Goal: Information Seeking & Learning: Learn about a topic

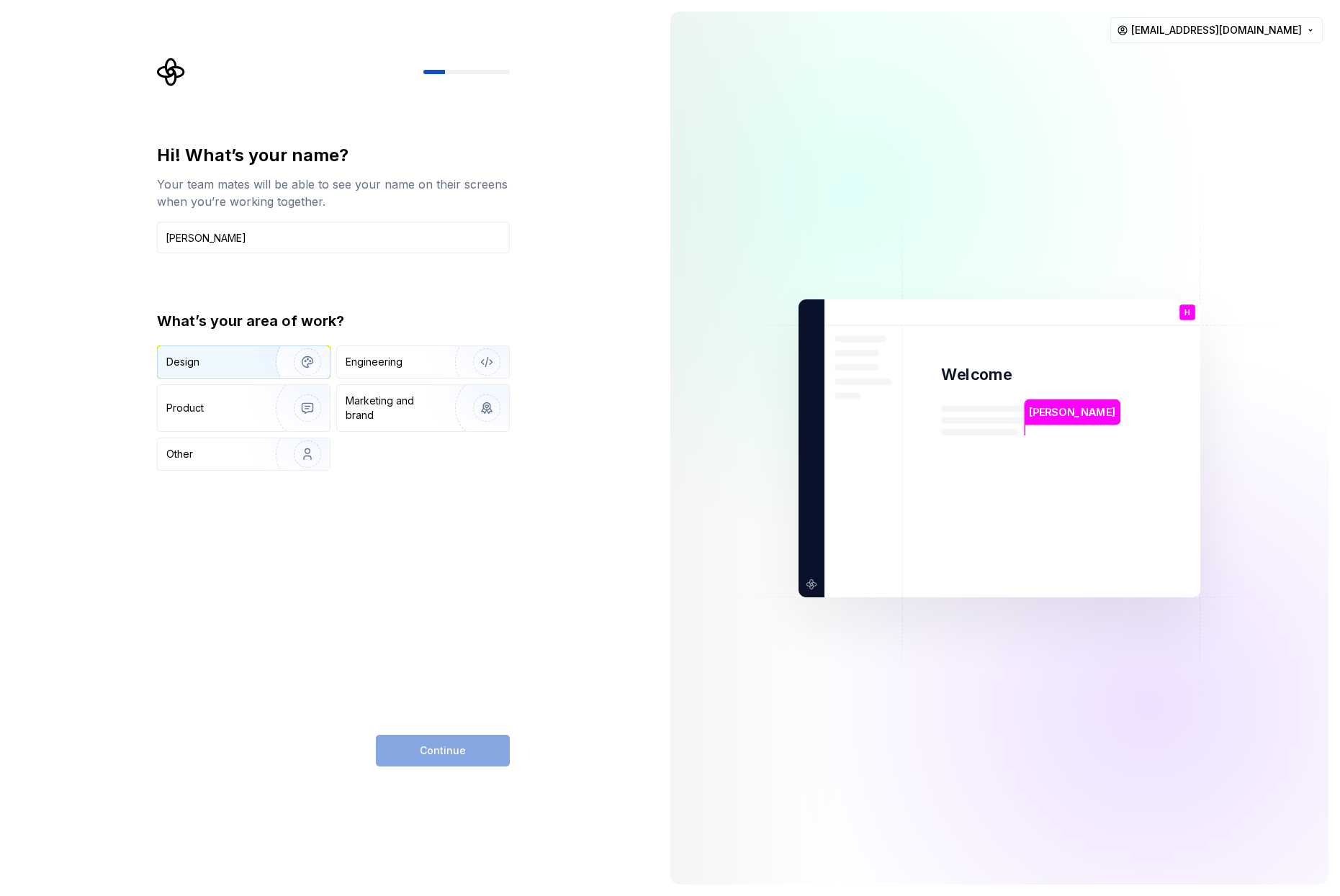
type input "[PERSON_NAME]"
click at [244, 369] on div "Design" at bounding box center [243, 362] width 172 height 32
click at [439, 742] on button "Continue" at bounding box center [443, 751] width 134 height 32
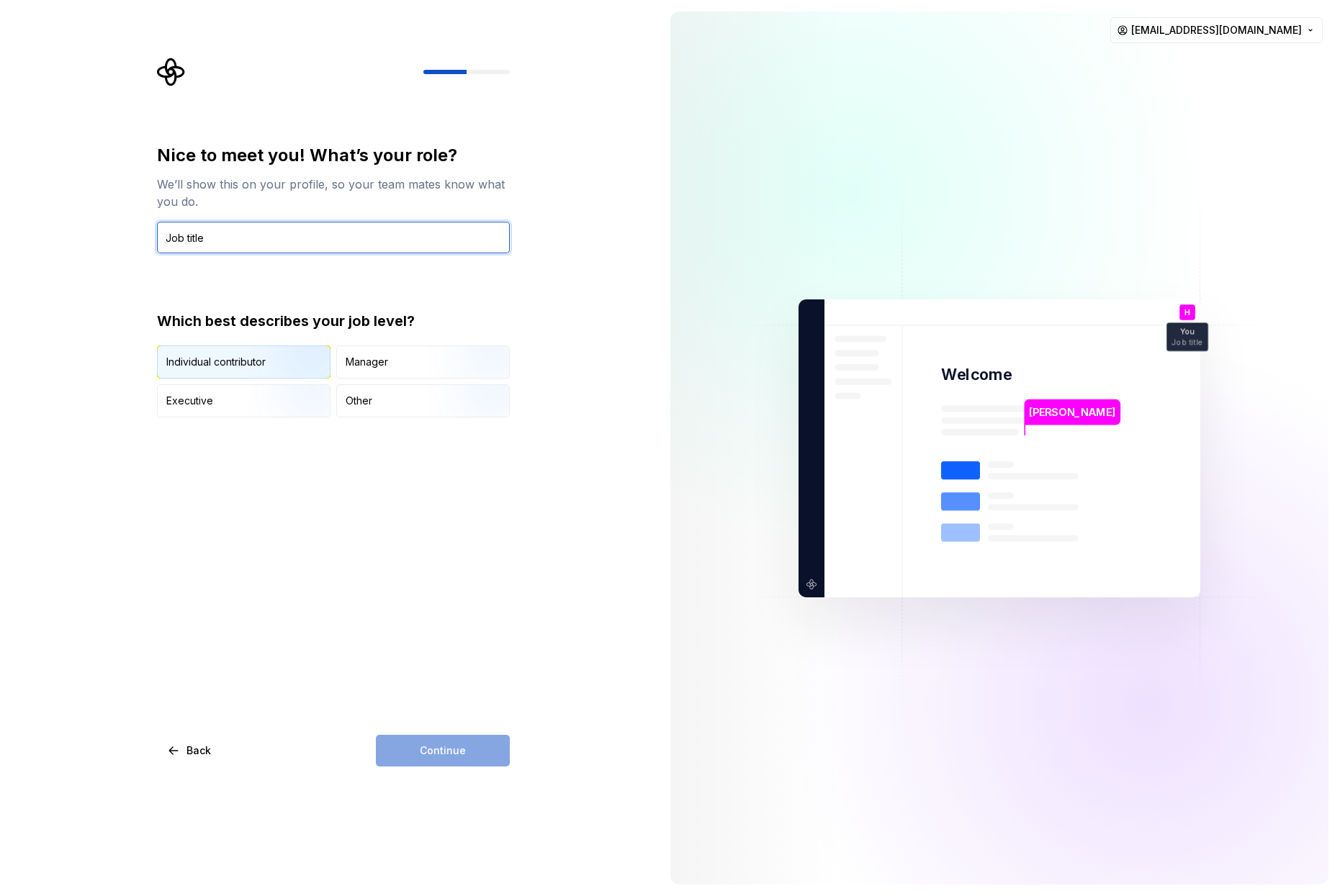
type input "Job title"
click at [267, 366] on img "button" at bounding box center [295, 380] width 92 height 96
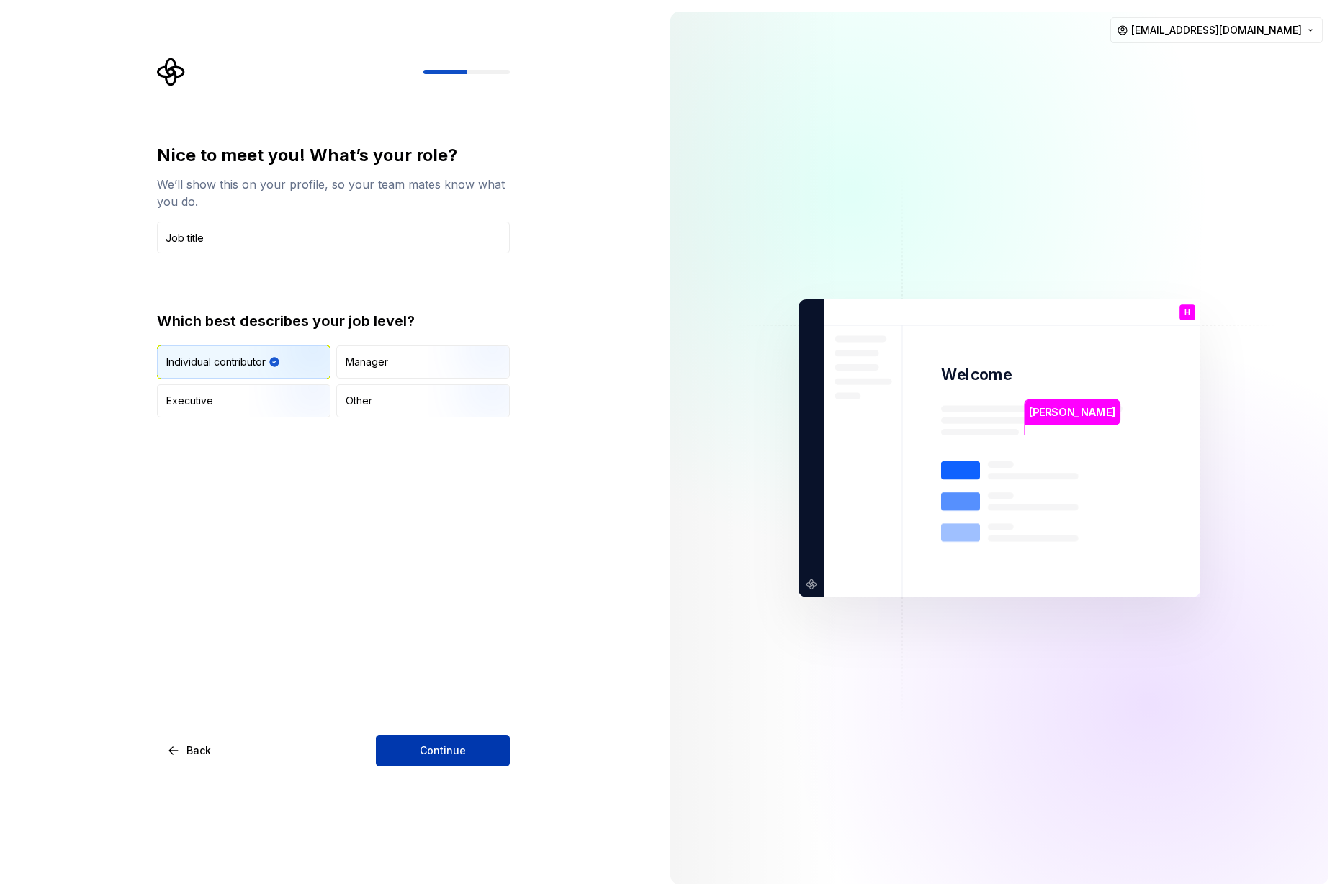
click at [447, 746] on span "Continue" at bounding box center [443, 751] width 46 height 15
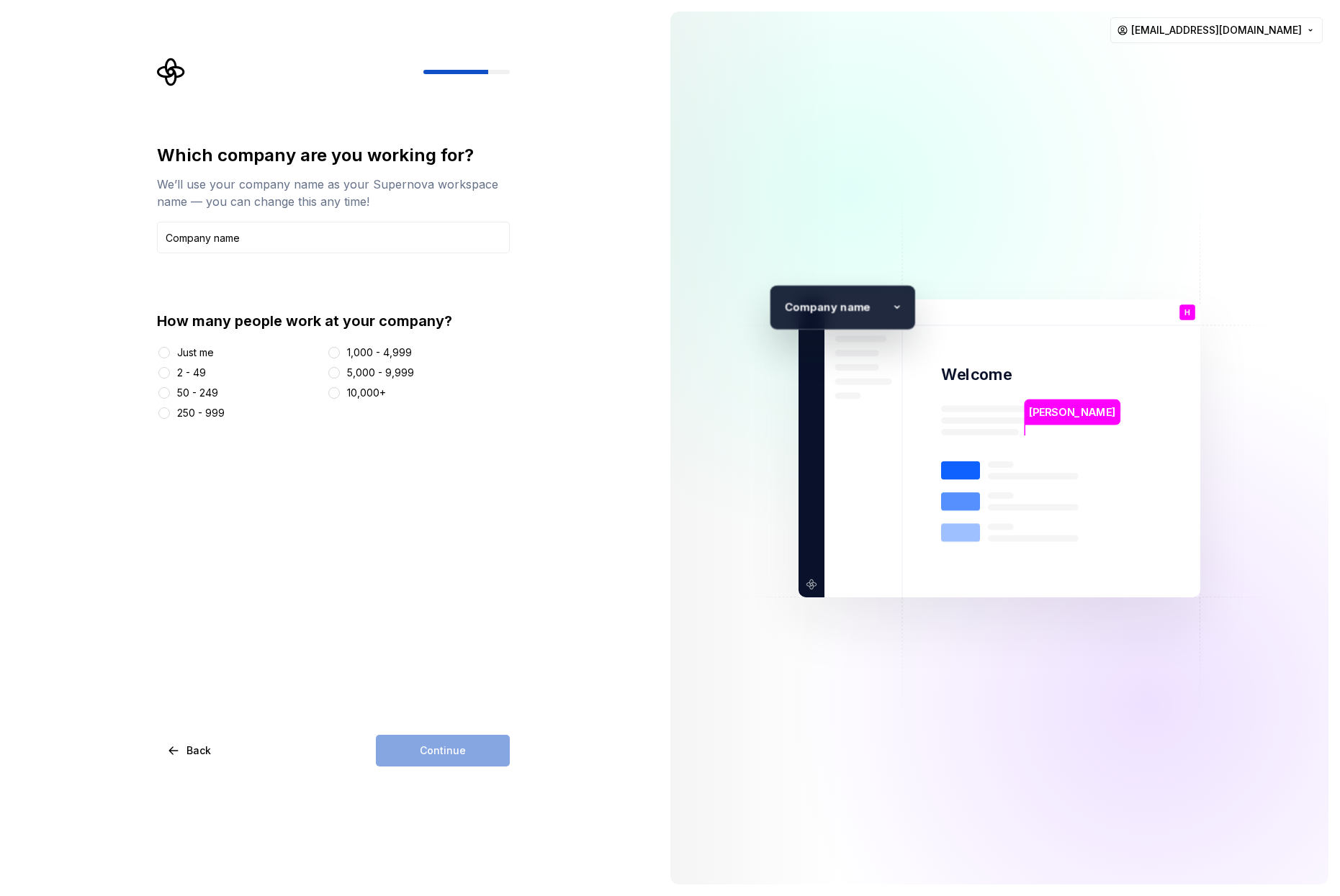
type input "Company name"
click at [201, 359] on div "Just me" at bounding box center [195, 353] width 37 height 15
click at [170, 359] on button "Just me" at bounding box center [163, 353] width 11 height 11
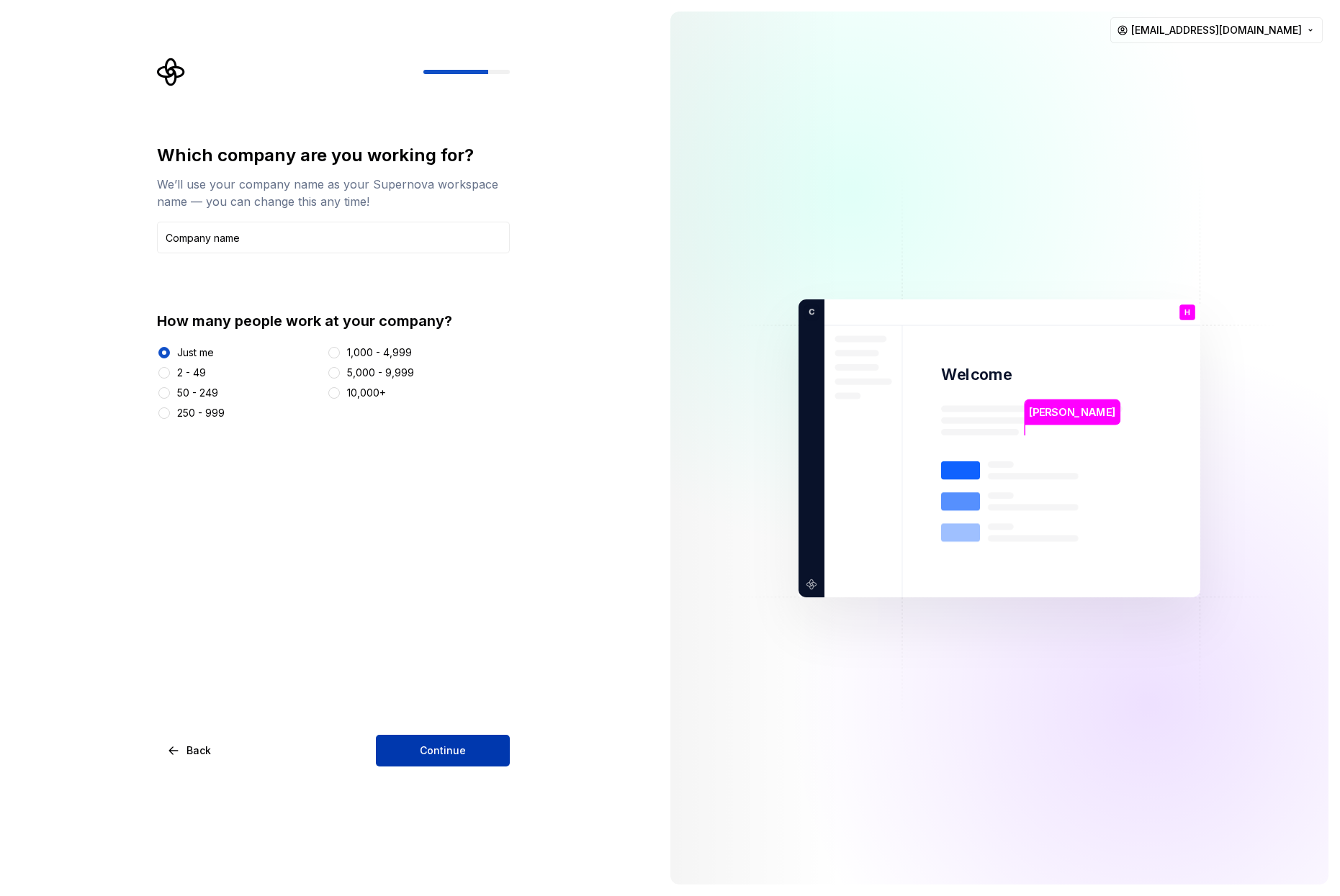
click at [445, 746] on span "Continue" at bounding box center [443, 751] width 46 height 15
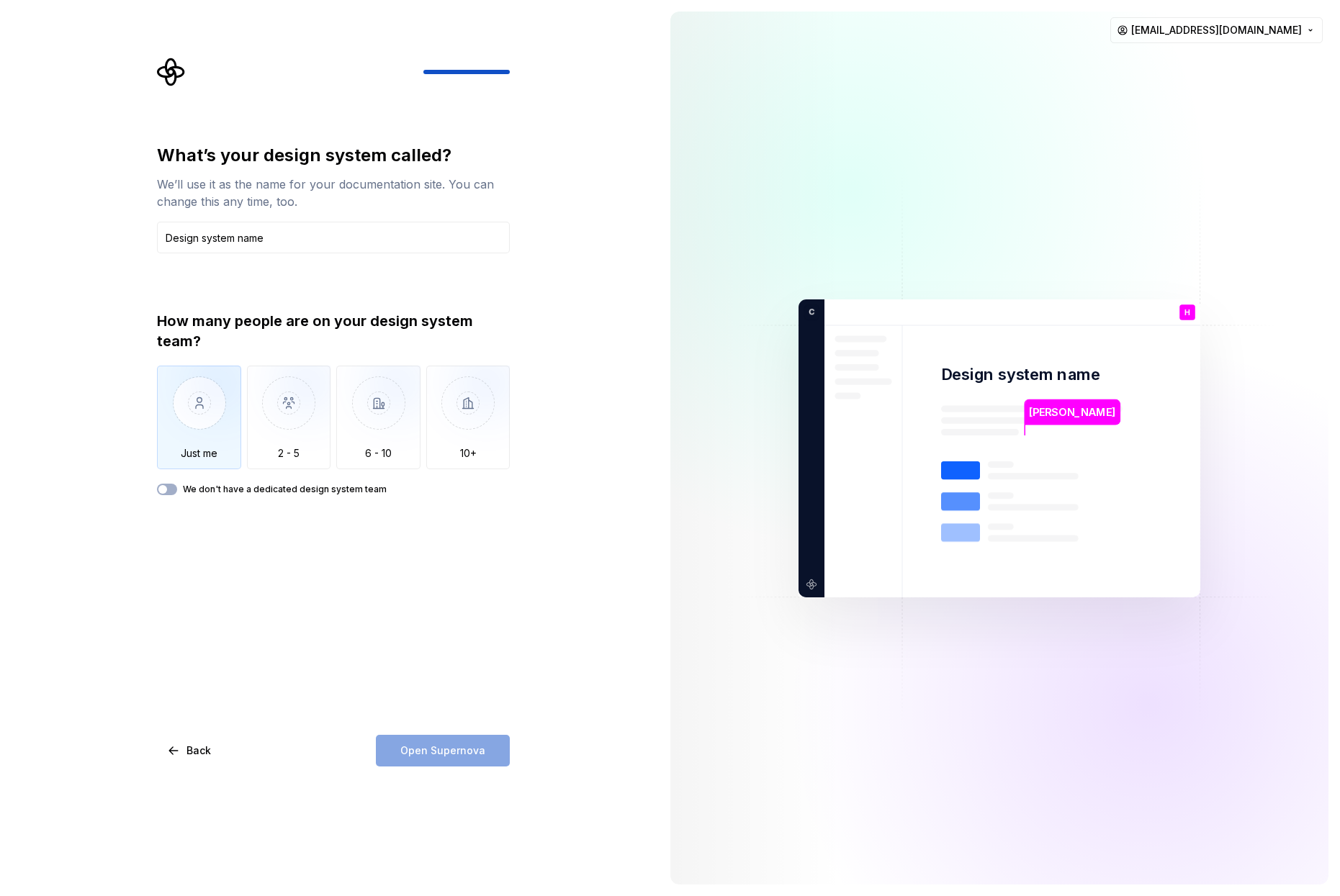
type input "Design system name"
click at [208, 446] on img "button" at bounding box center [200, 414] width 84 height 96
click at [453, 749] on span "Open Supernova" at bounding box center [442, 751] width 85 height 15
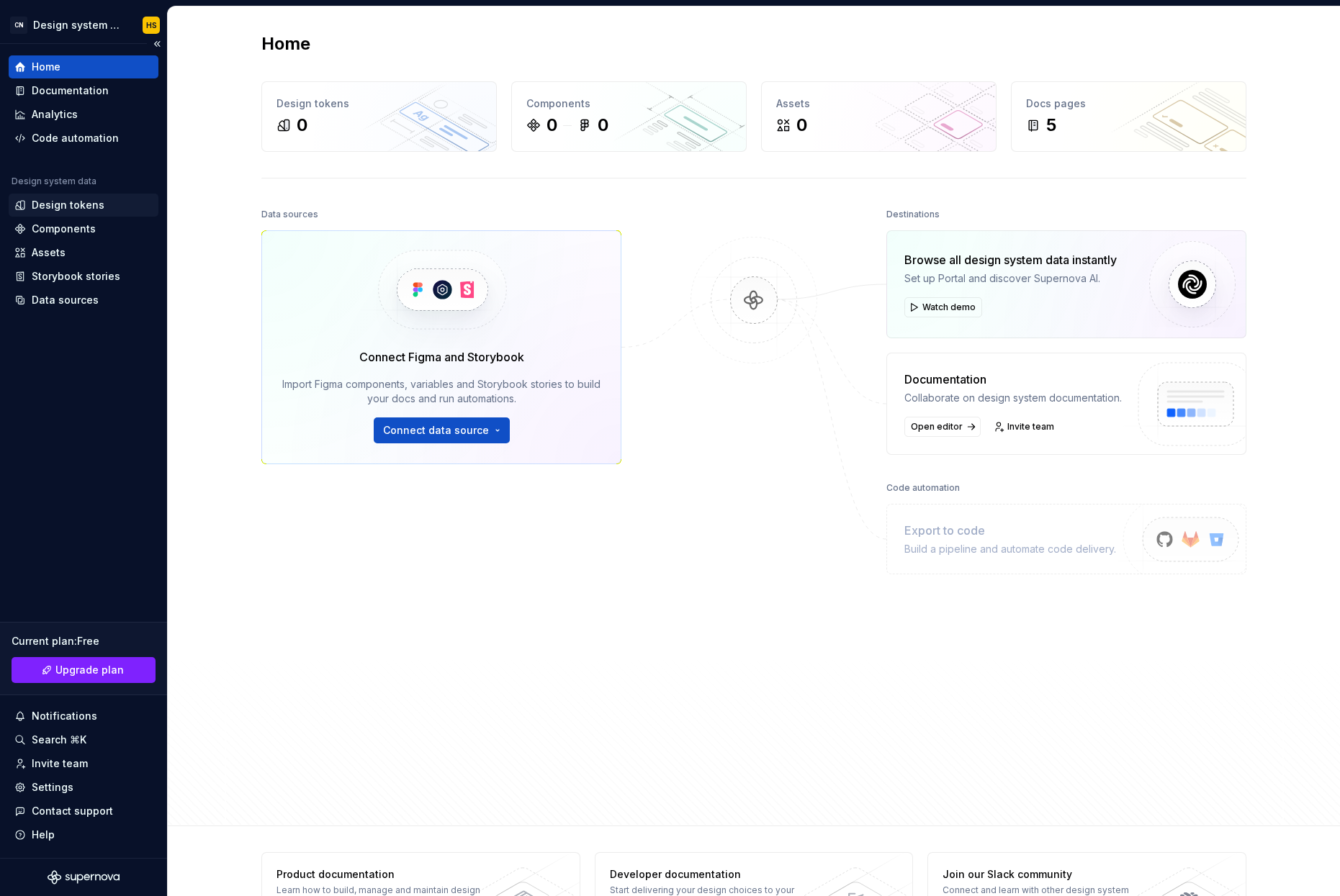
click at [90, 199] on div "Design tokens" at bounding box center [68, 205] width 73 height 15
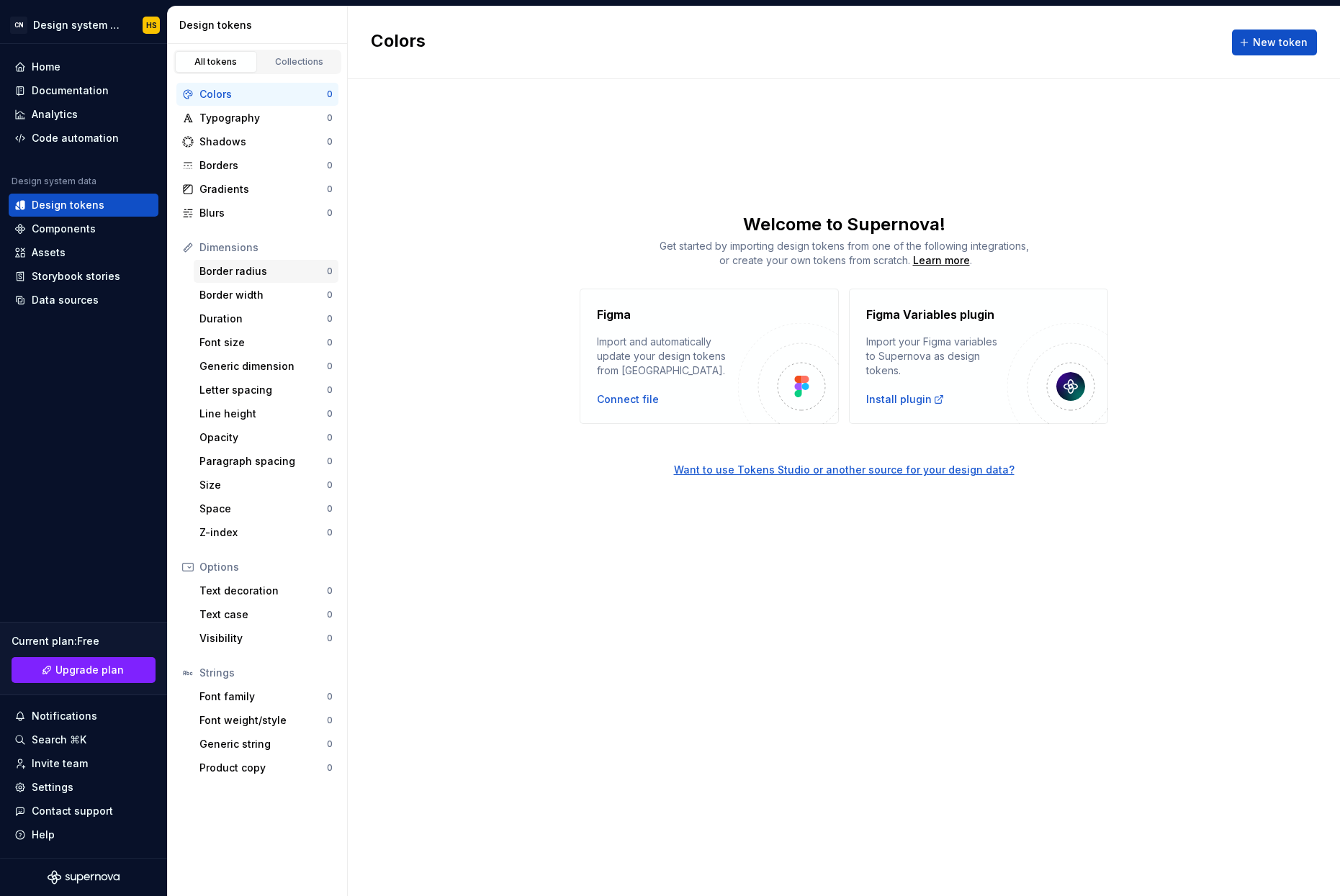
click at [246, 266] on div "Border radius" at bounding box center [263, 271] width 127 height 15
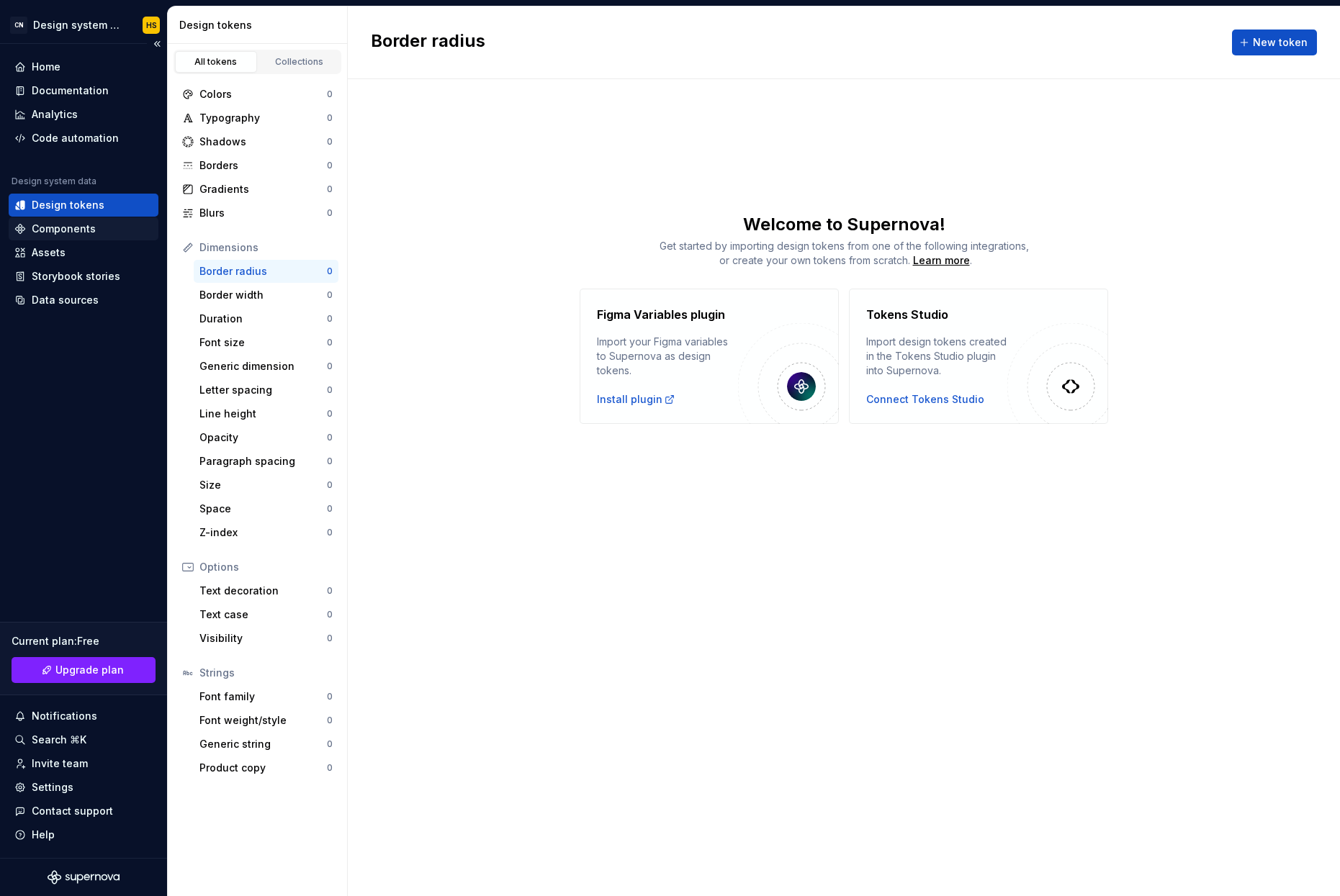
click at [68, 235] on div "Components" at bounding box center [64, 229] width 65 height 15
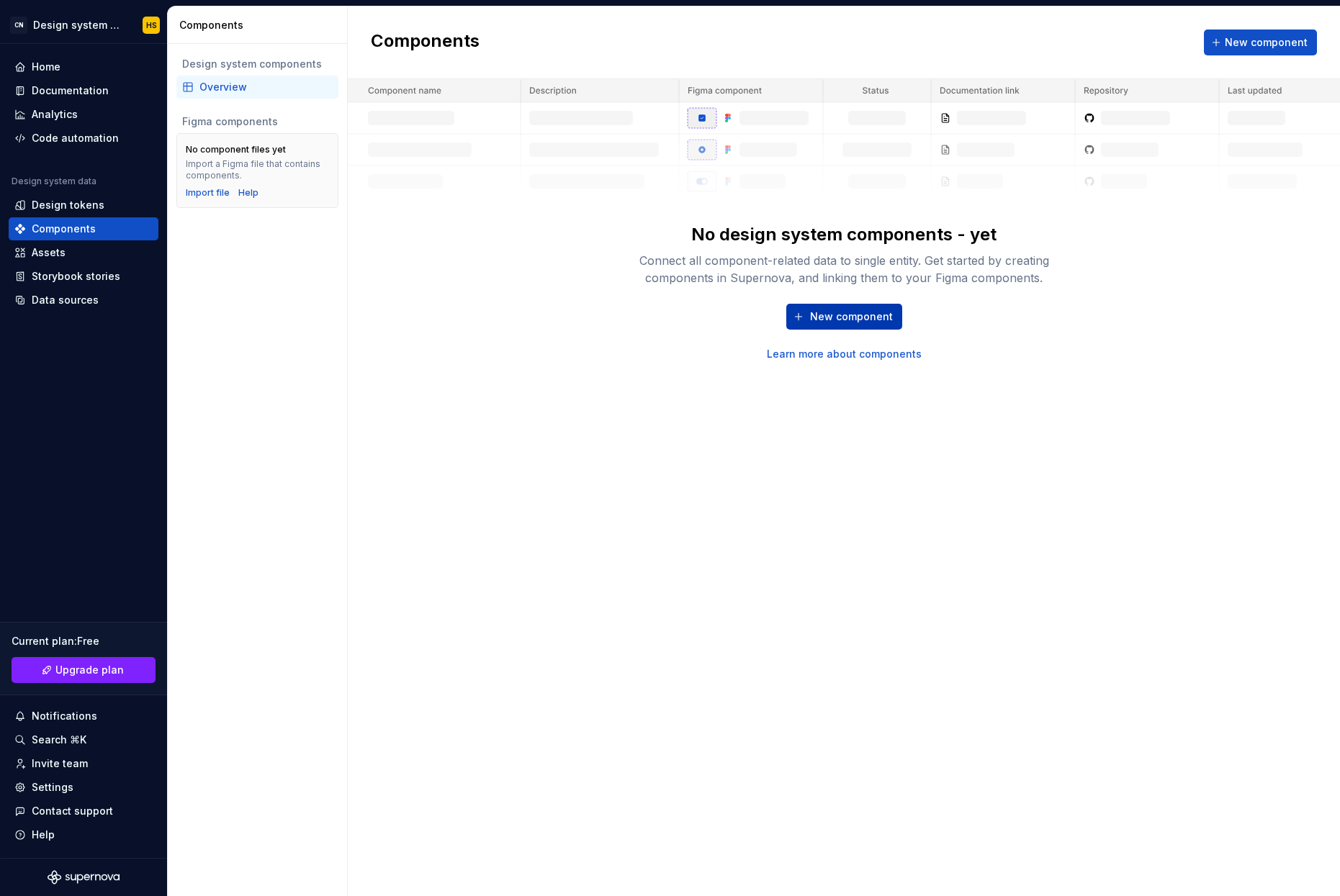
click at [792, 310] on button "New component" at bounding box center [844, 316] width 116 height 26
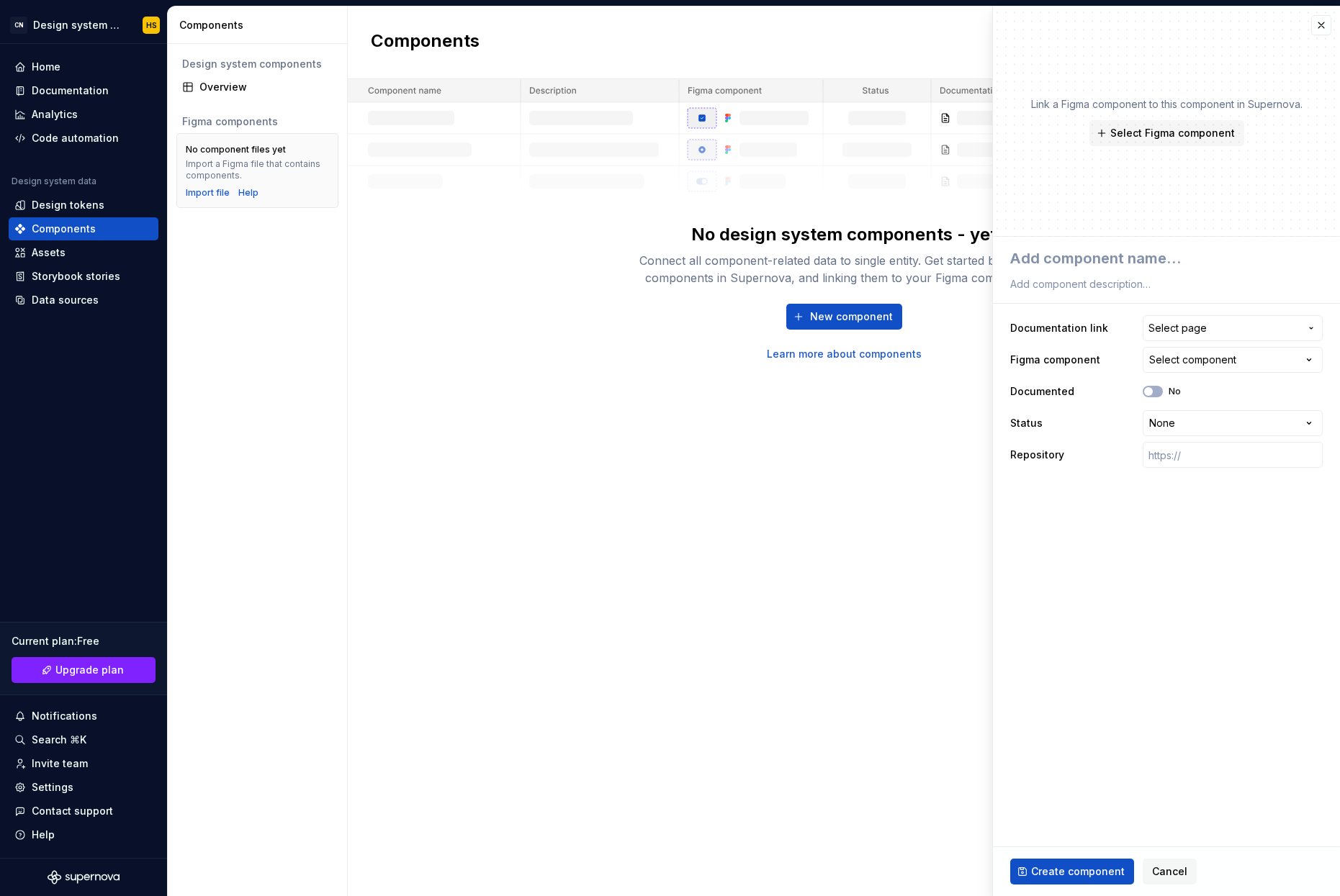
click at [678, 322] on div "New component Learn more about components" at bounding box center [844, 332] width 461 height 58
click at [215, 95] on div "Overview" at bounding box center [257, 87] width 162 height 23
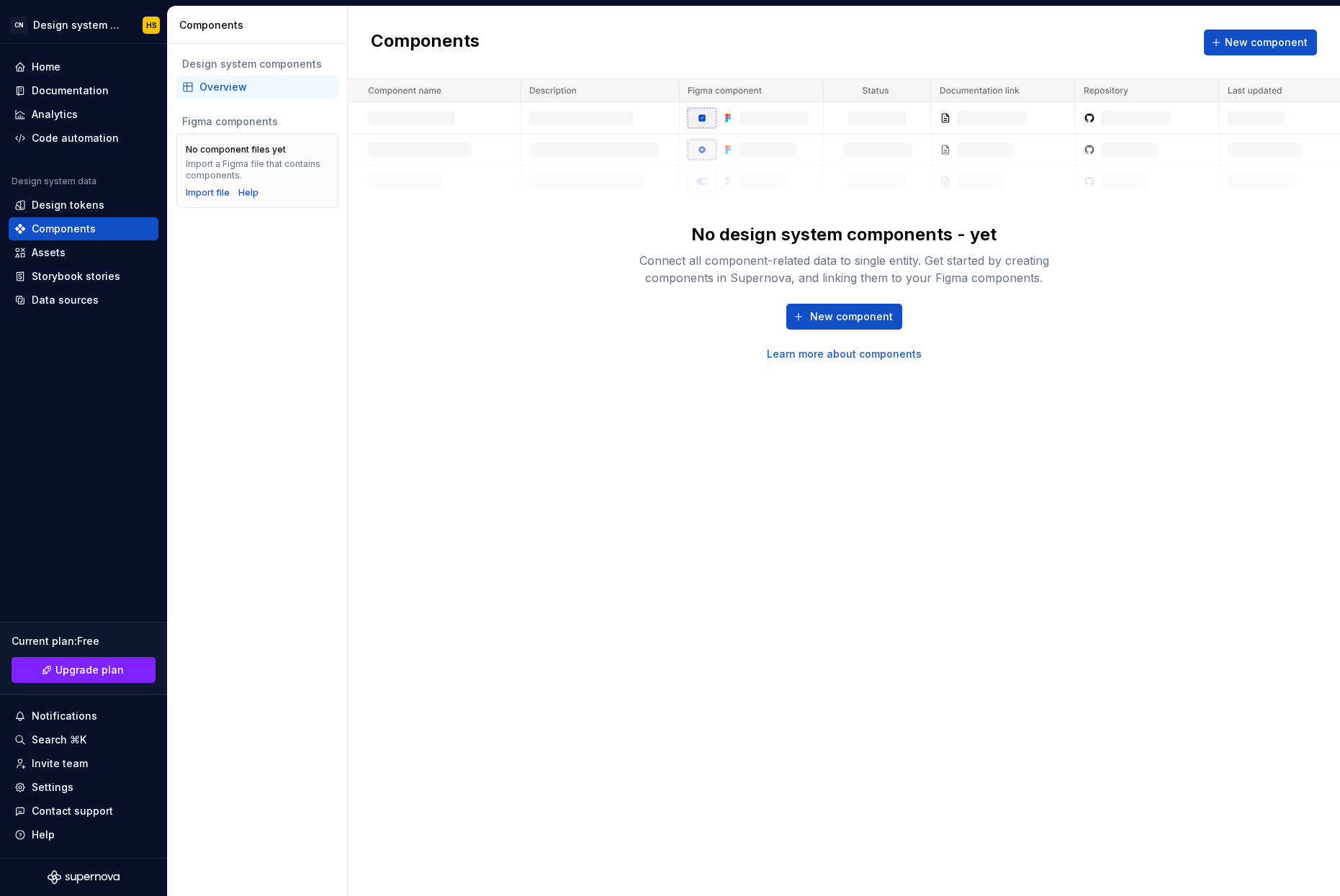
click at [216, 94] on div "Overview" at bounding box center [266, 87] width 133 height 15
click at [55, 251] on div "Assets" at bounding box center [48, 252] width 34 height 15
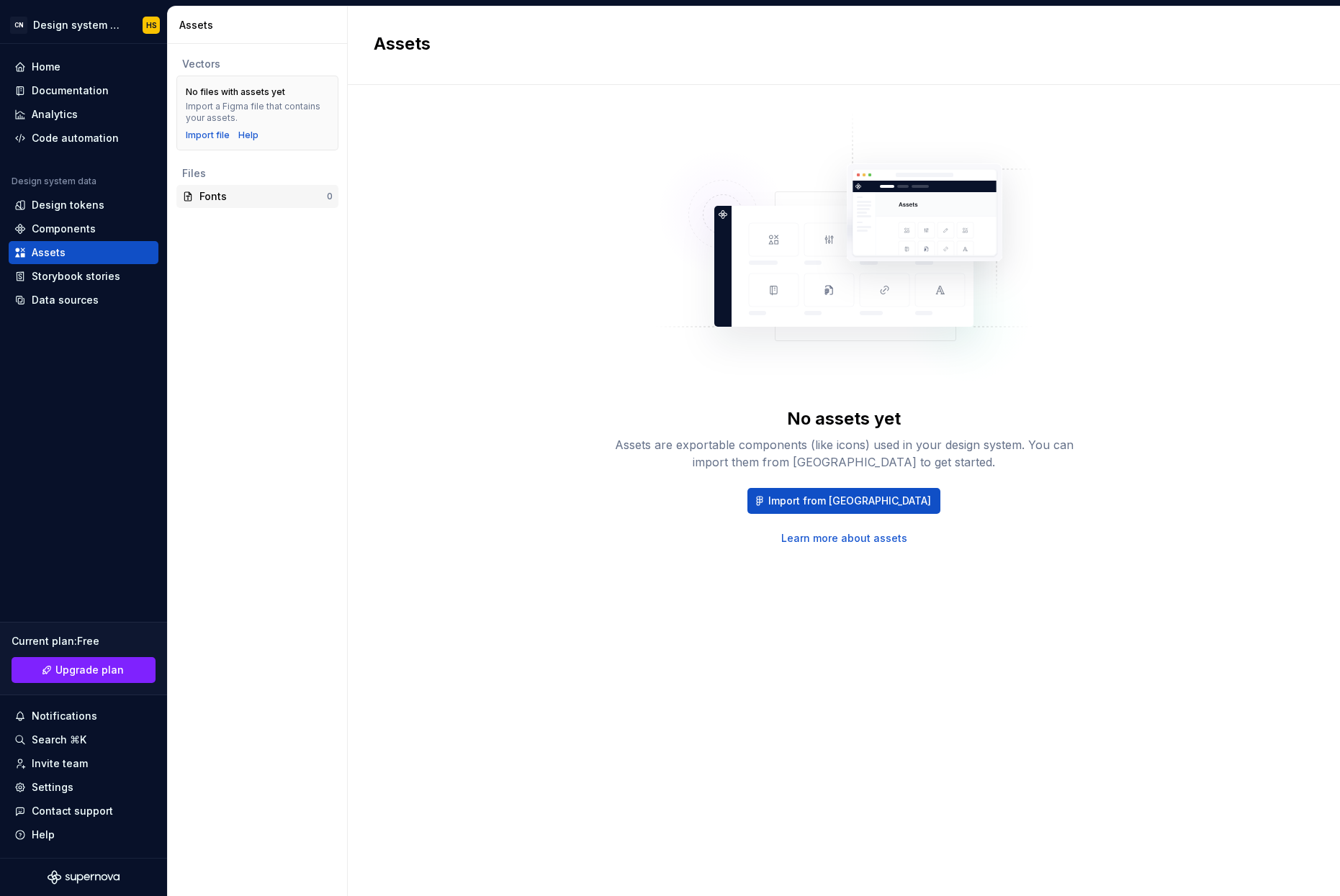
click at [292, 200] on div "Fonts" at bounding box center [263, 196] width 127 height 15
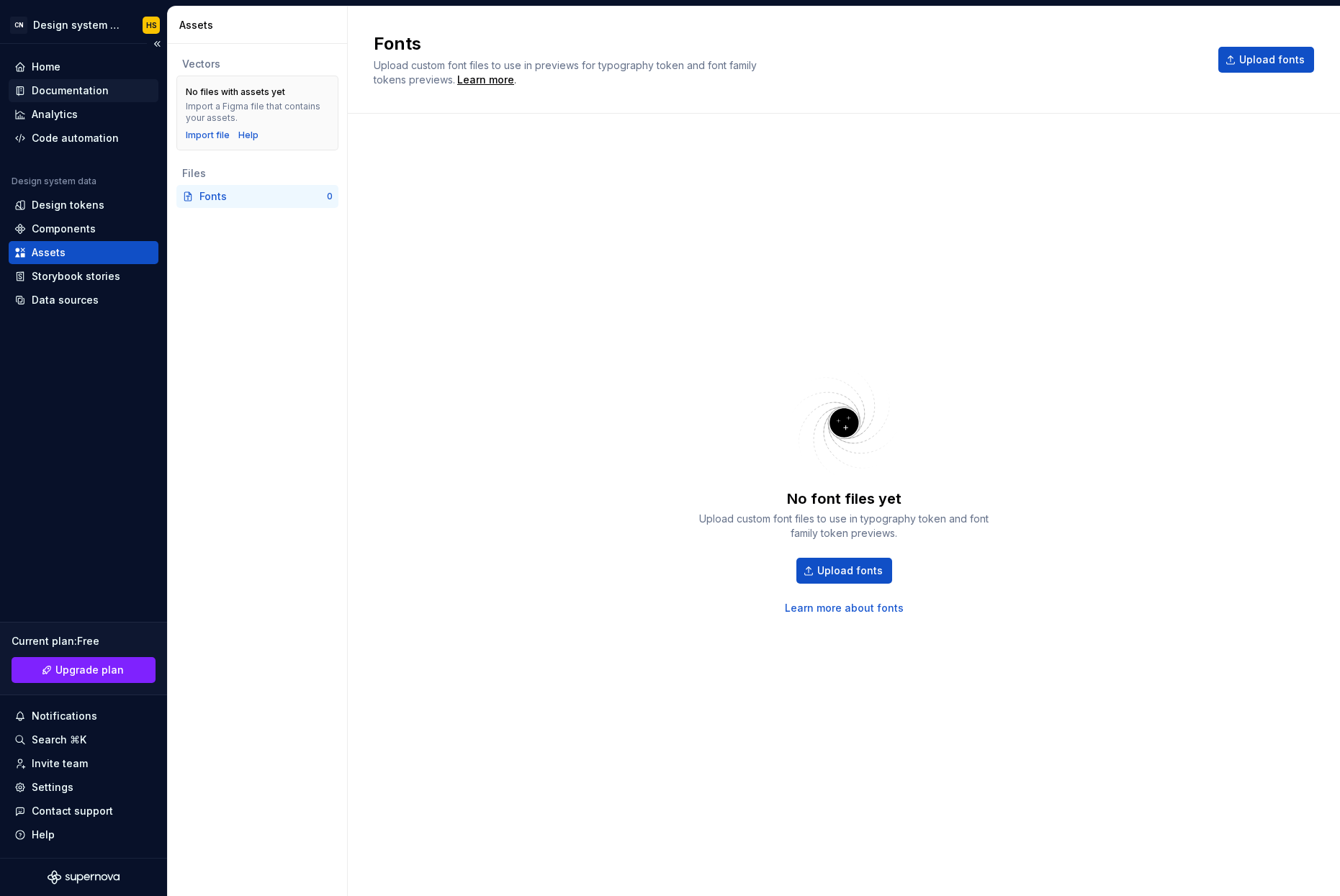
click at [59, 89] on div "Documentation" at bounding box center [71, 90] width 77 height 15
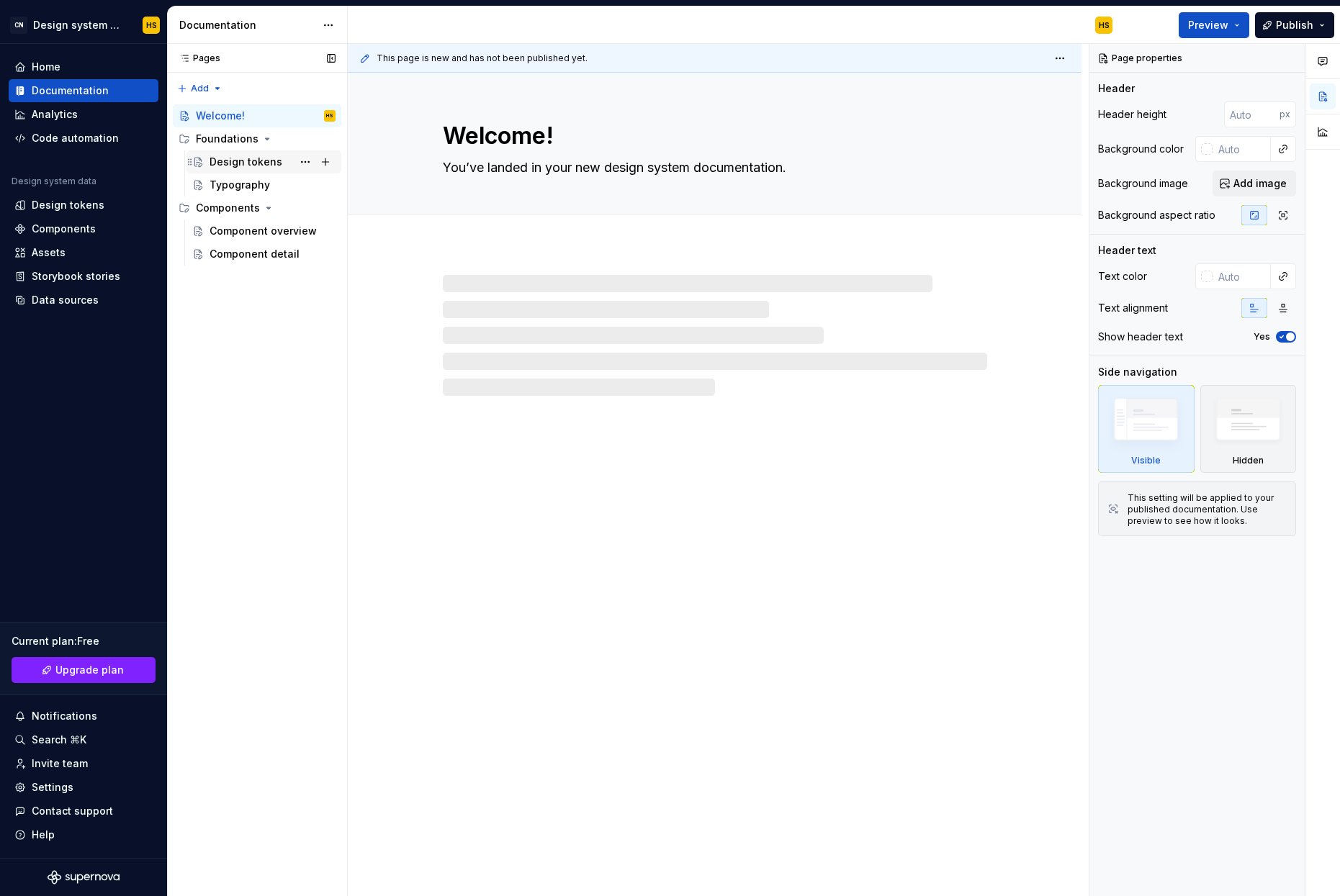
click at [240, 155] on div "Design tokens" at bounding box center [246, 162] width 73 height 15
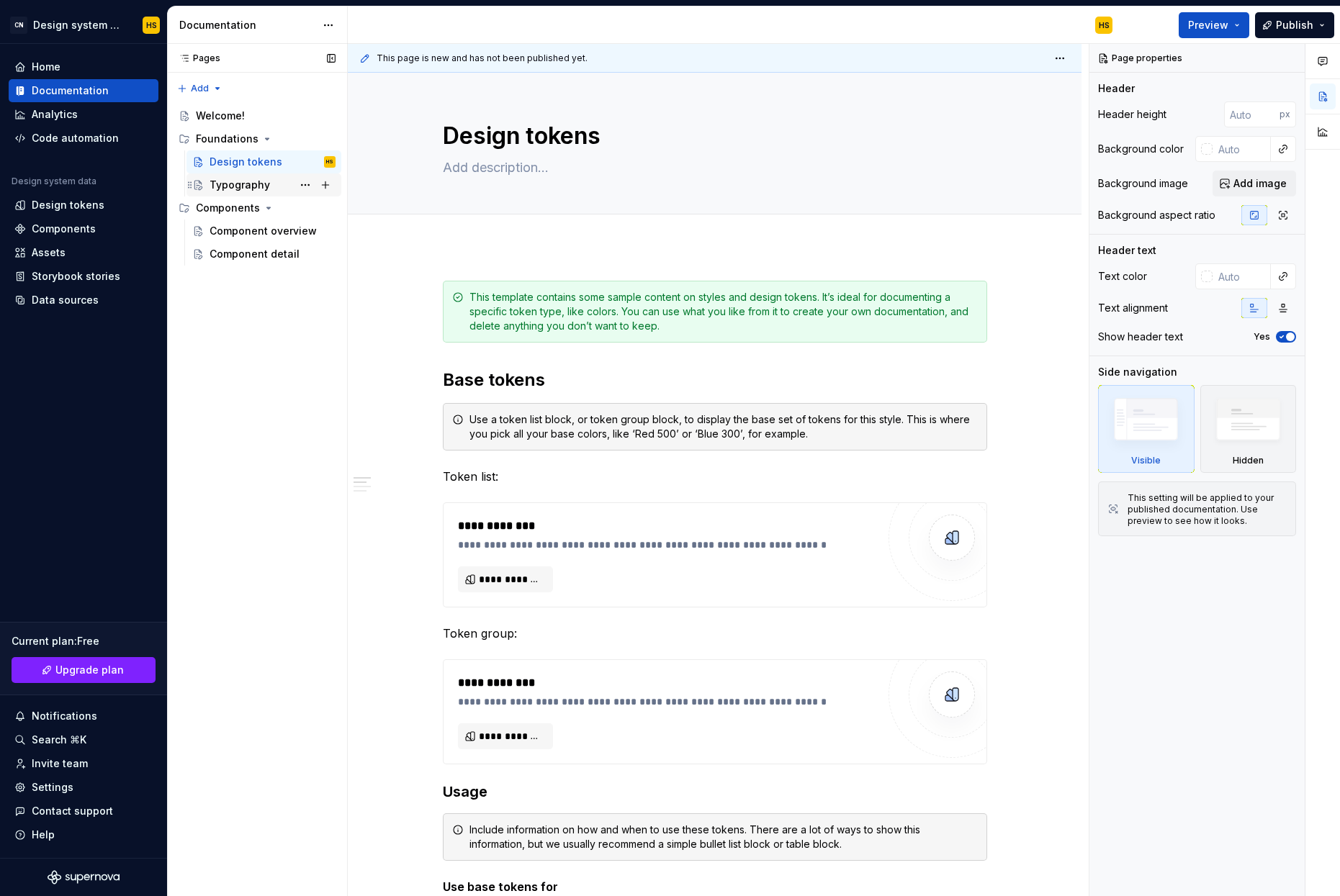
click at [250, 182] on div "Typography" at bounding box center [240, 185] width 60 height 15
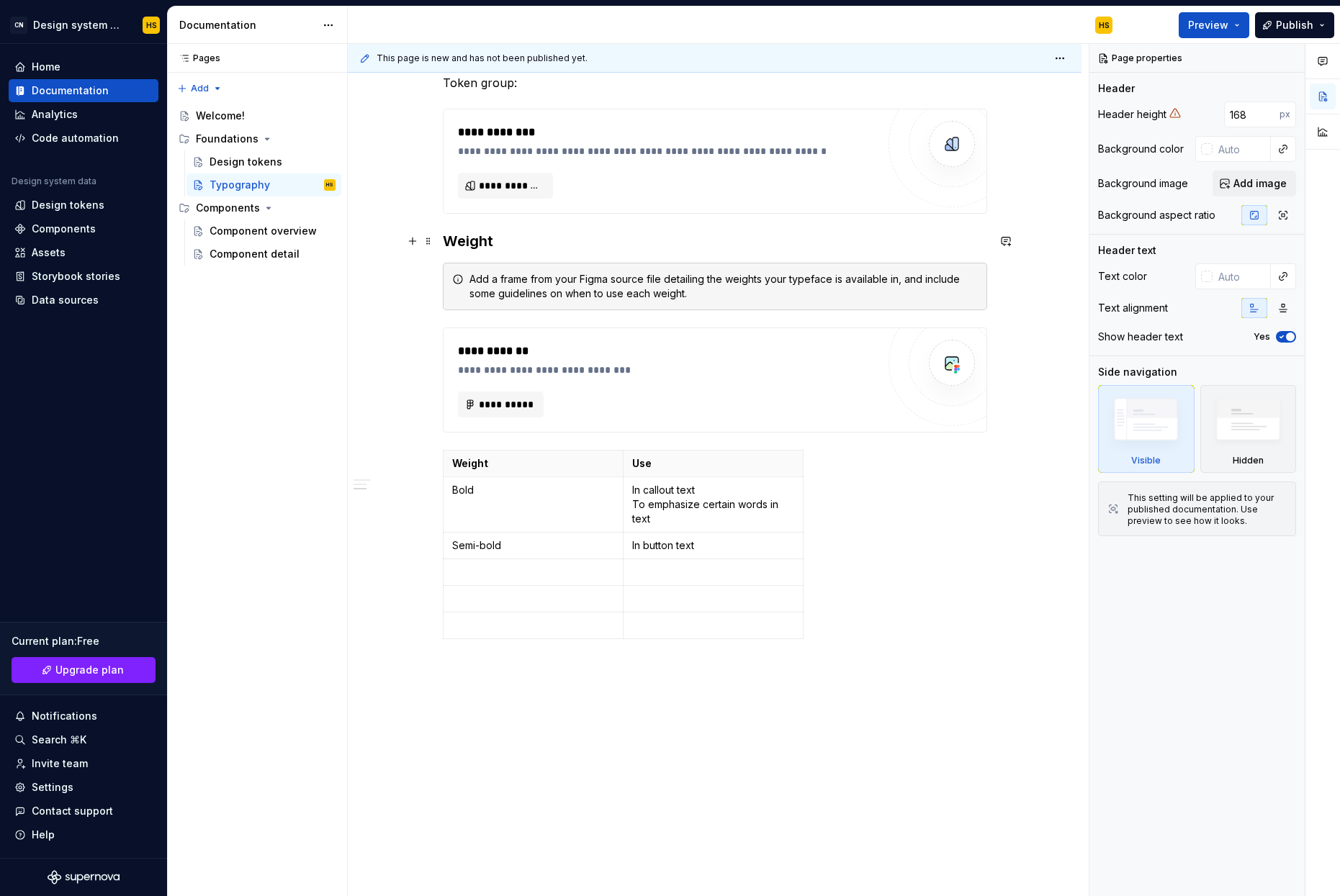
scroll to position [763, 0]
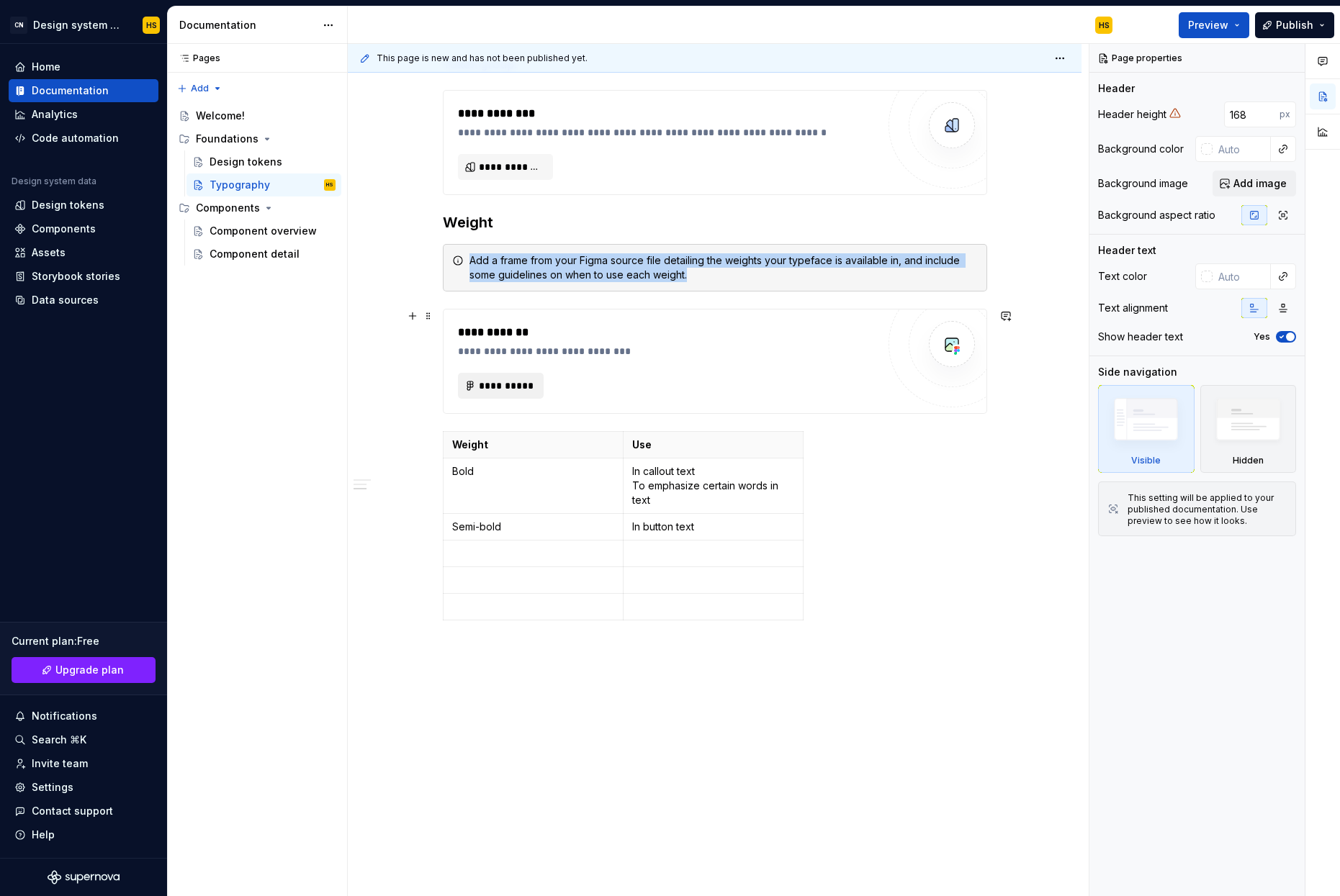
click at [499, 384] on span "**********" at bounding box center [507, 385] width 56 height 15
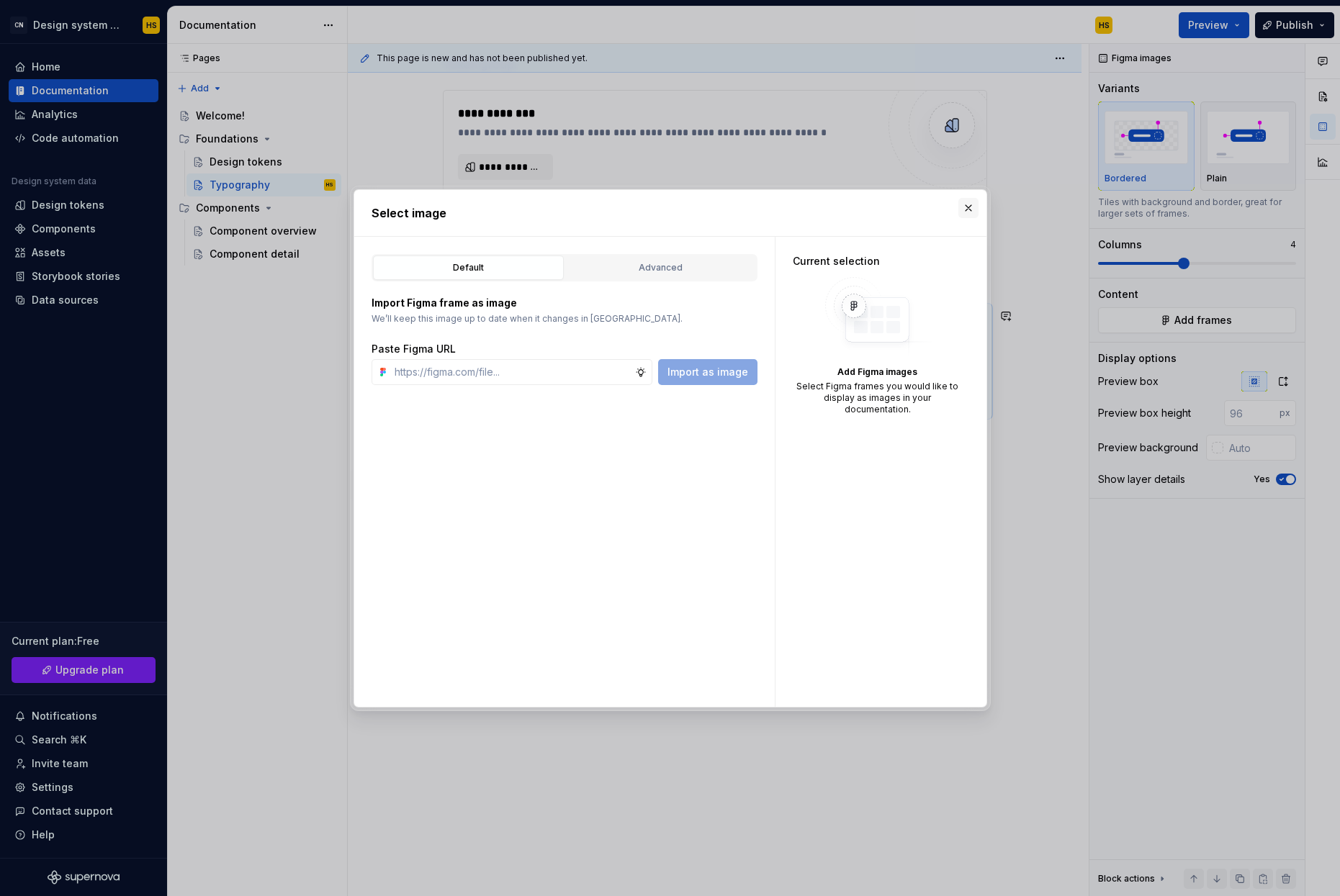
click at [967, 207] on button "button" at bounding box center [968, 207] width 20 height 20
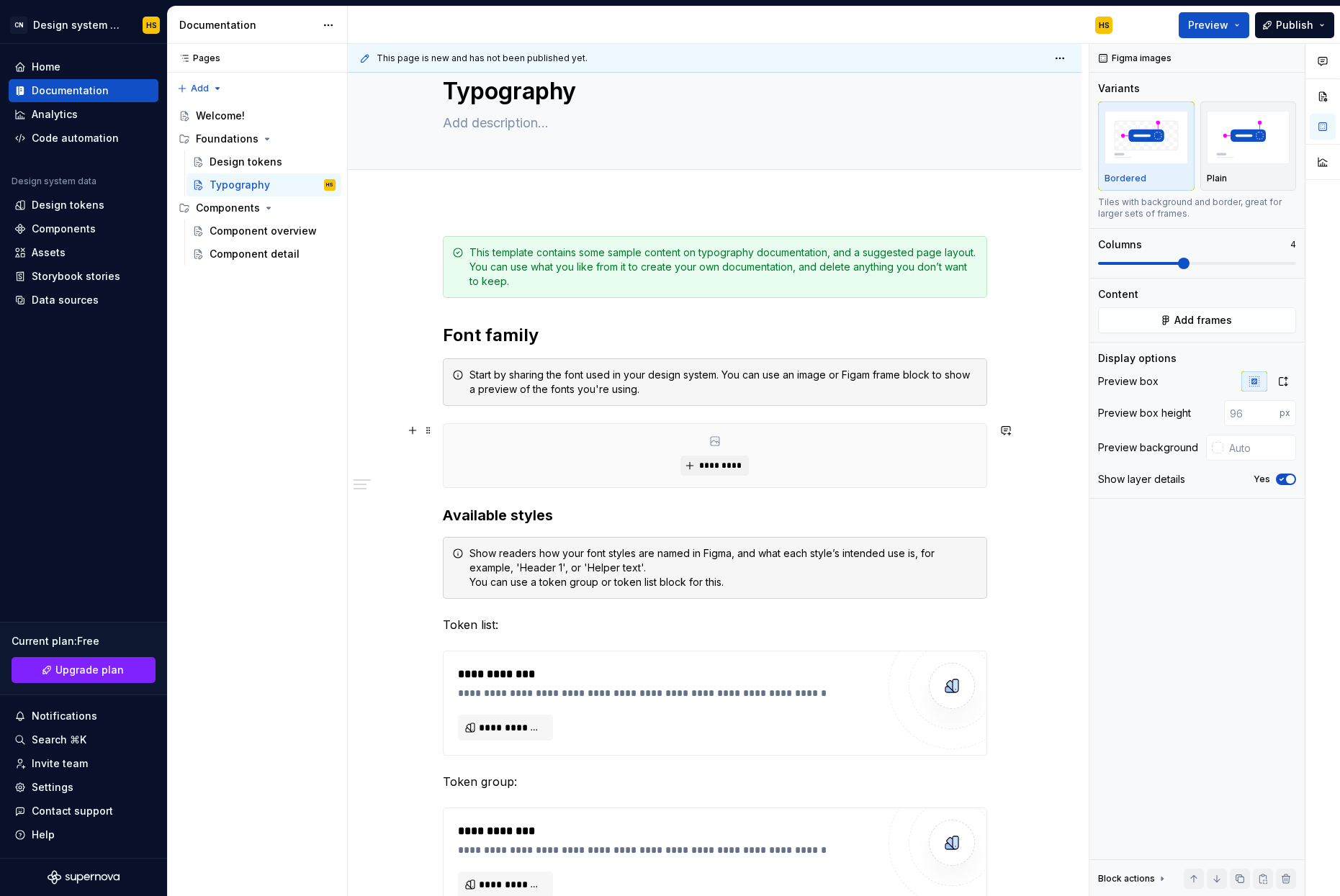
scroll to position [0, 0]
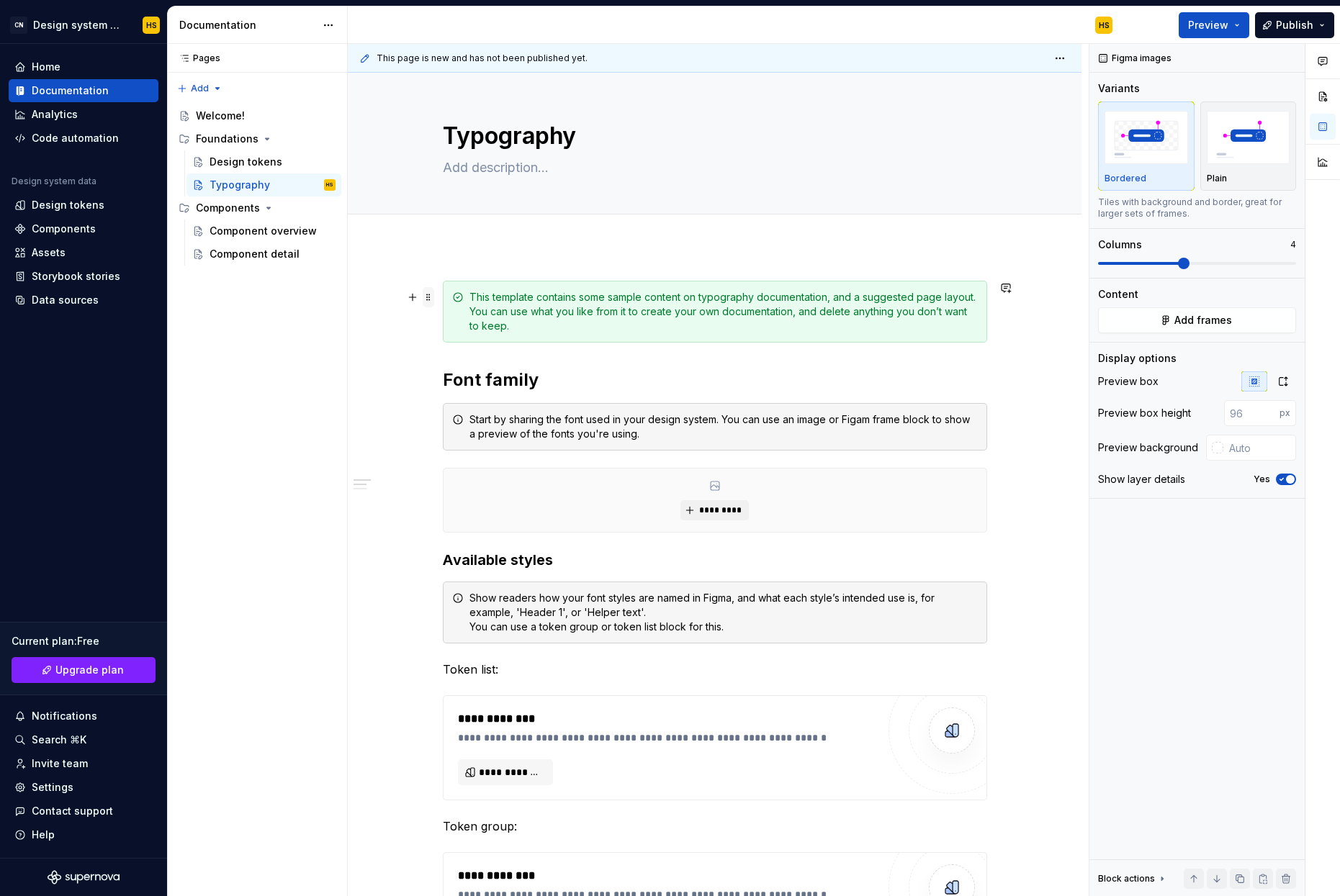
click at [434, 302] on span at bounding box center [427, 297] width 11 height 20
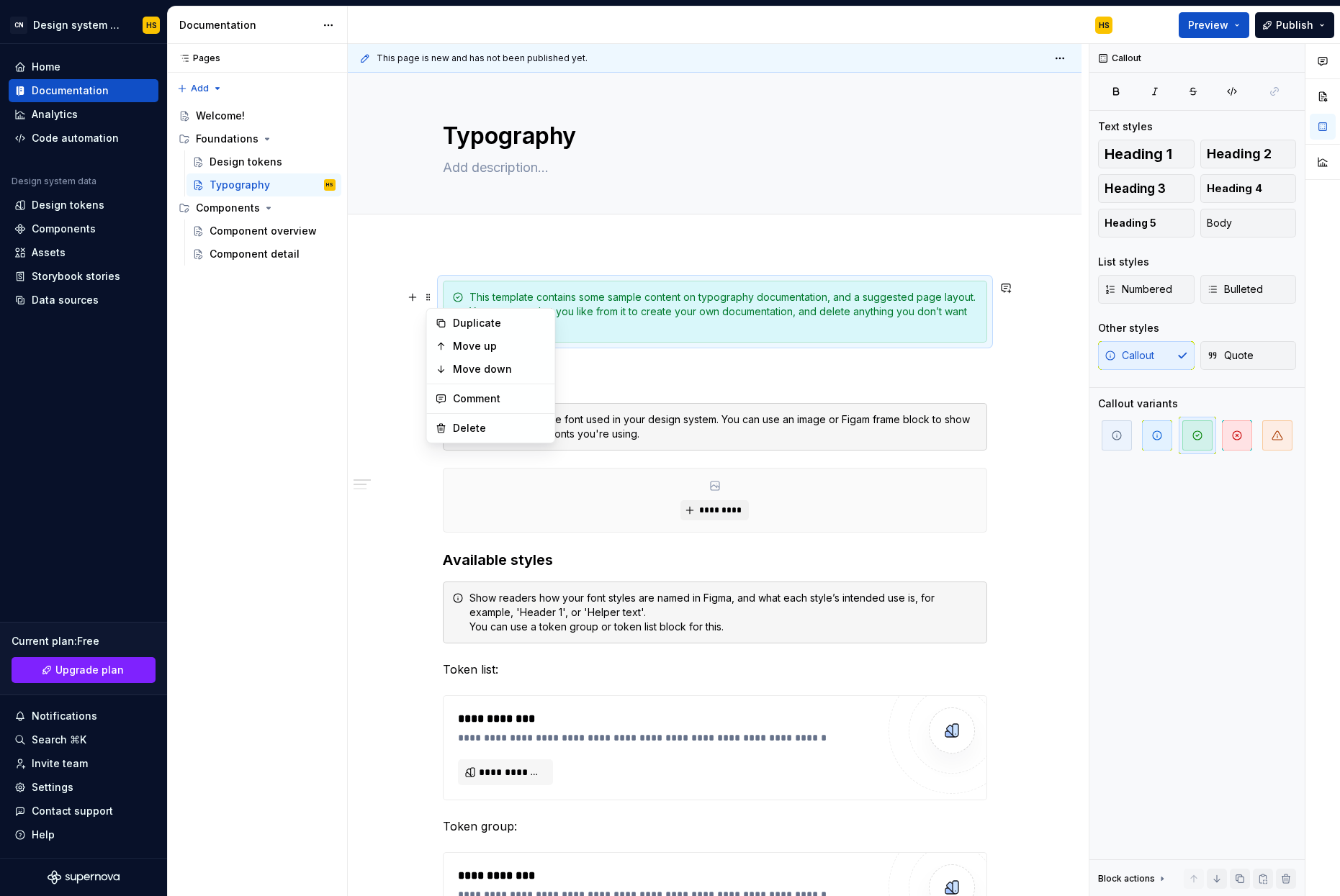
click at [802, 244] on div at bounding box center [714, 230] width 734 height 32
type textarea "*"
click at [47, 782] on div "Settings" at bounding box center [52, 788] width 42 height 15
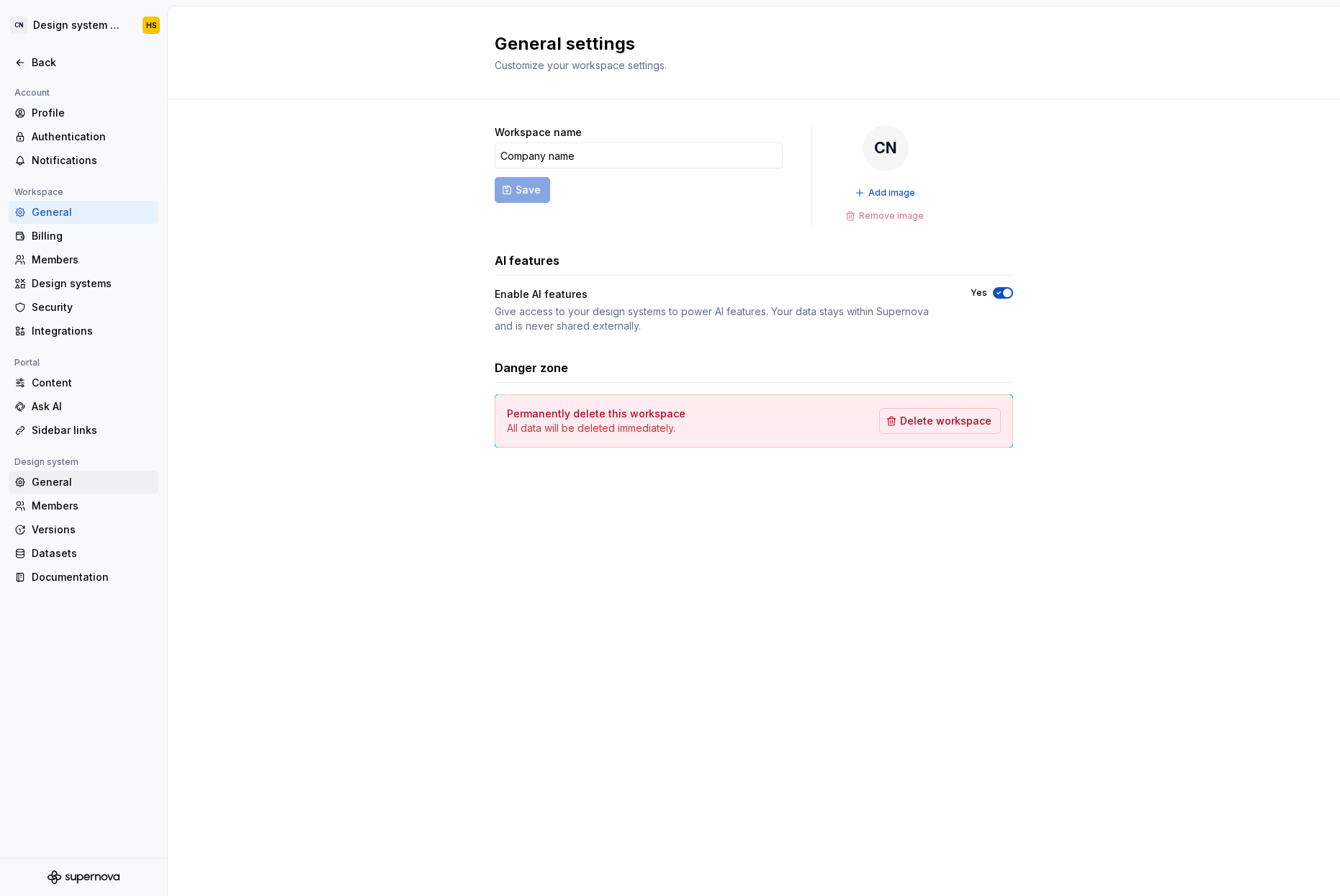
click at [59, 476] on div "General" at bounding box center [92, 482] width 121 height 15
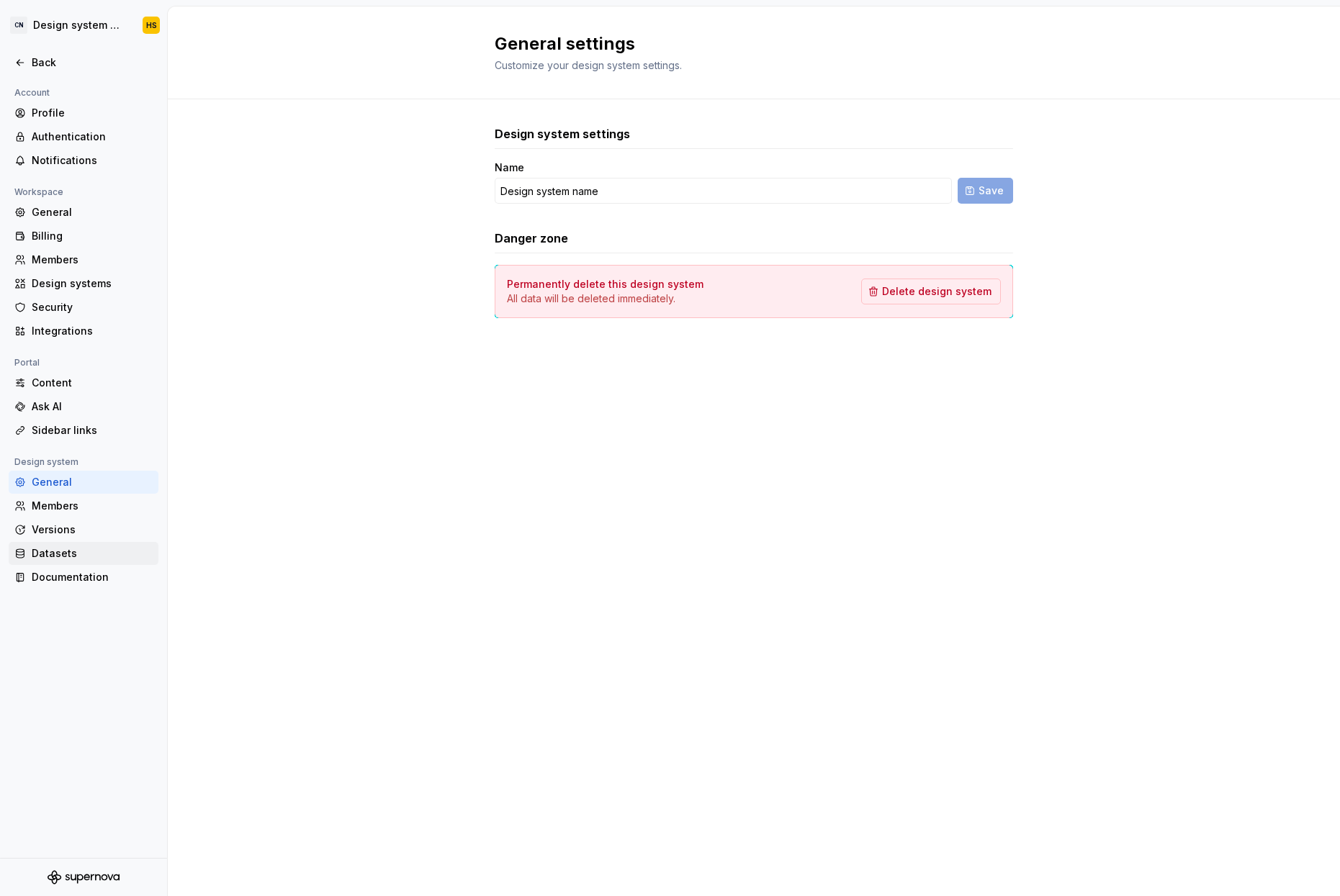
click at [55, 546] on div "Datasets" at bounding box center [83, 553] width 150 height 23
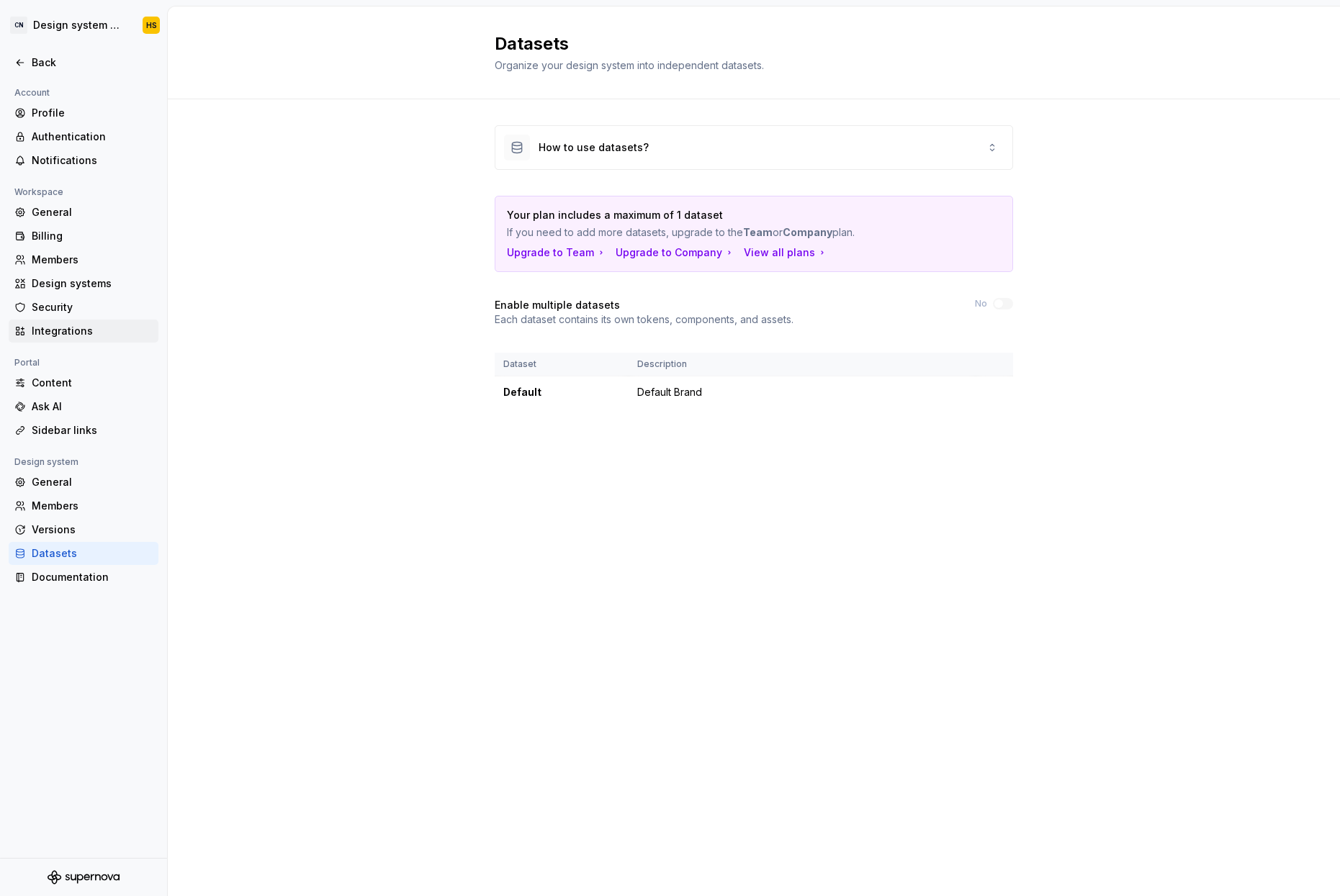
click at [72, 327] on div "Integrations" at bounding box center [92, 331] width 121 height 15
